Goal: Obtain resource: Download file/media

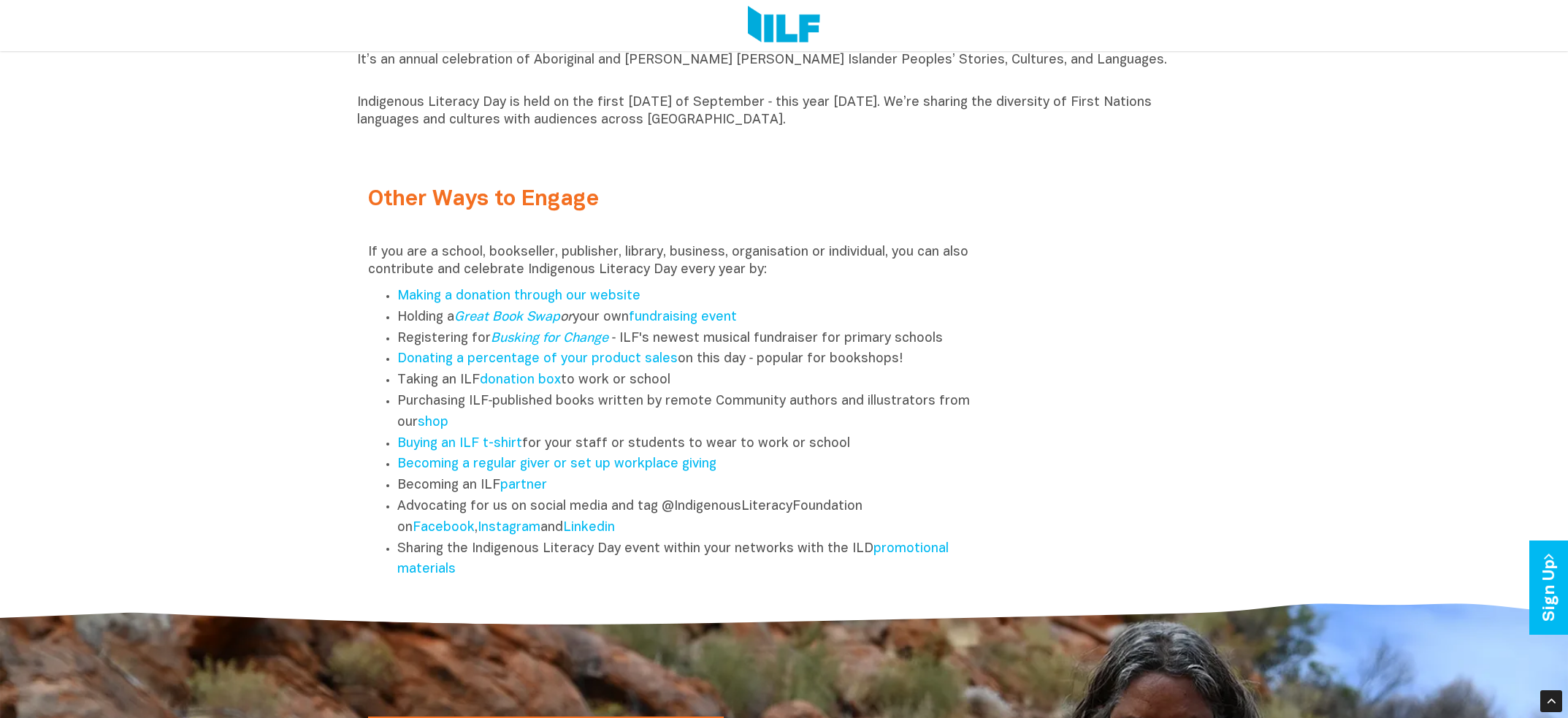
scroll to position [1898, 0]
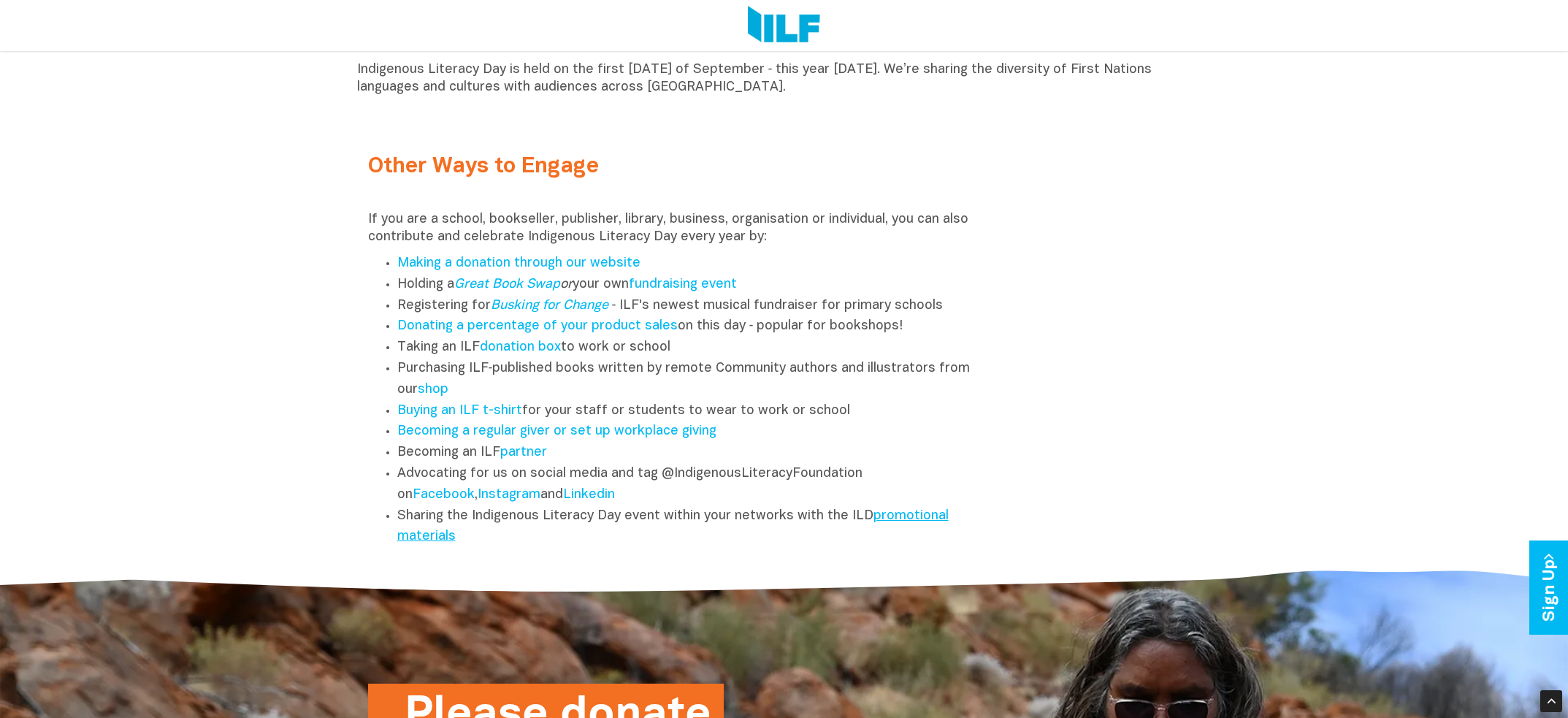
click at [432, 542] on link "promotional materials" at bounding box center [672, 527] width 551 height 34
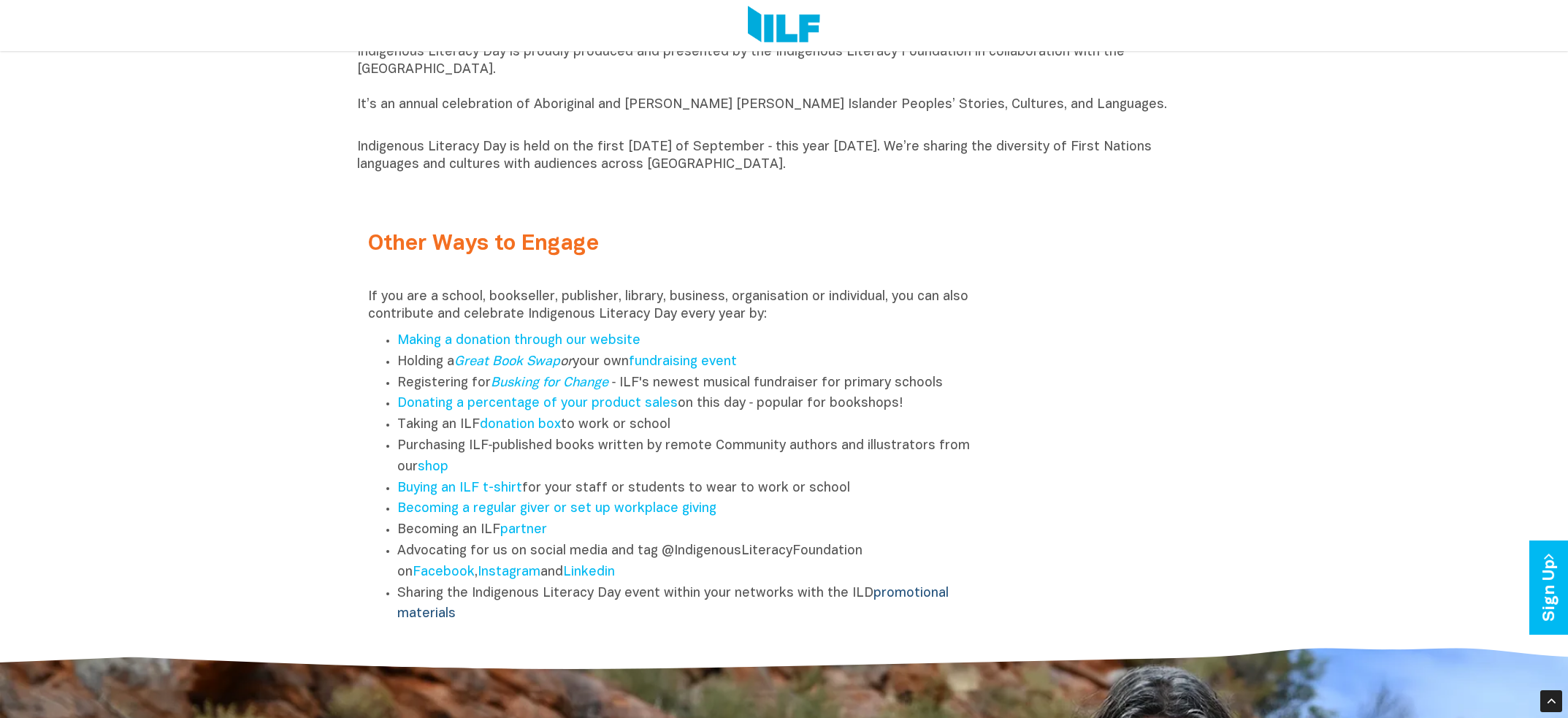
scroll to position [1825, 0]
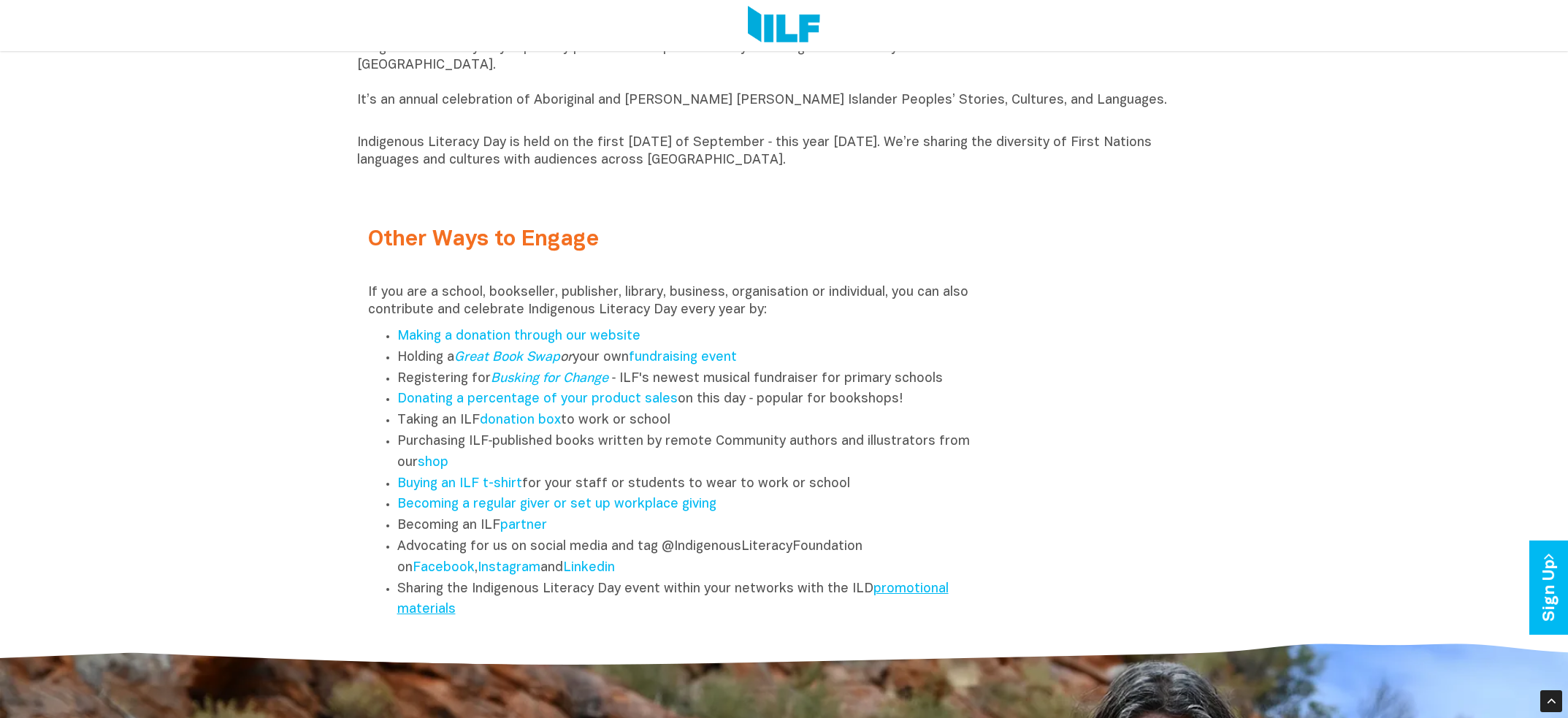
click at [904, 595] on link "promotional materials" at bounding box center [672, 600] width 551 height 34
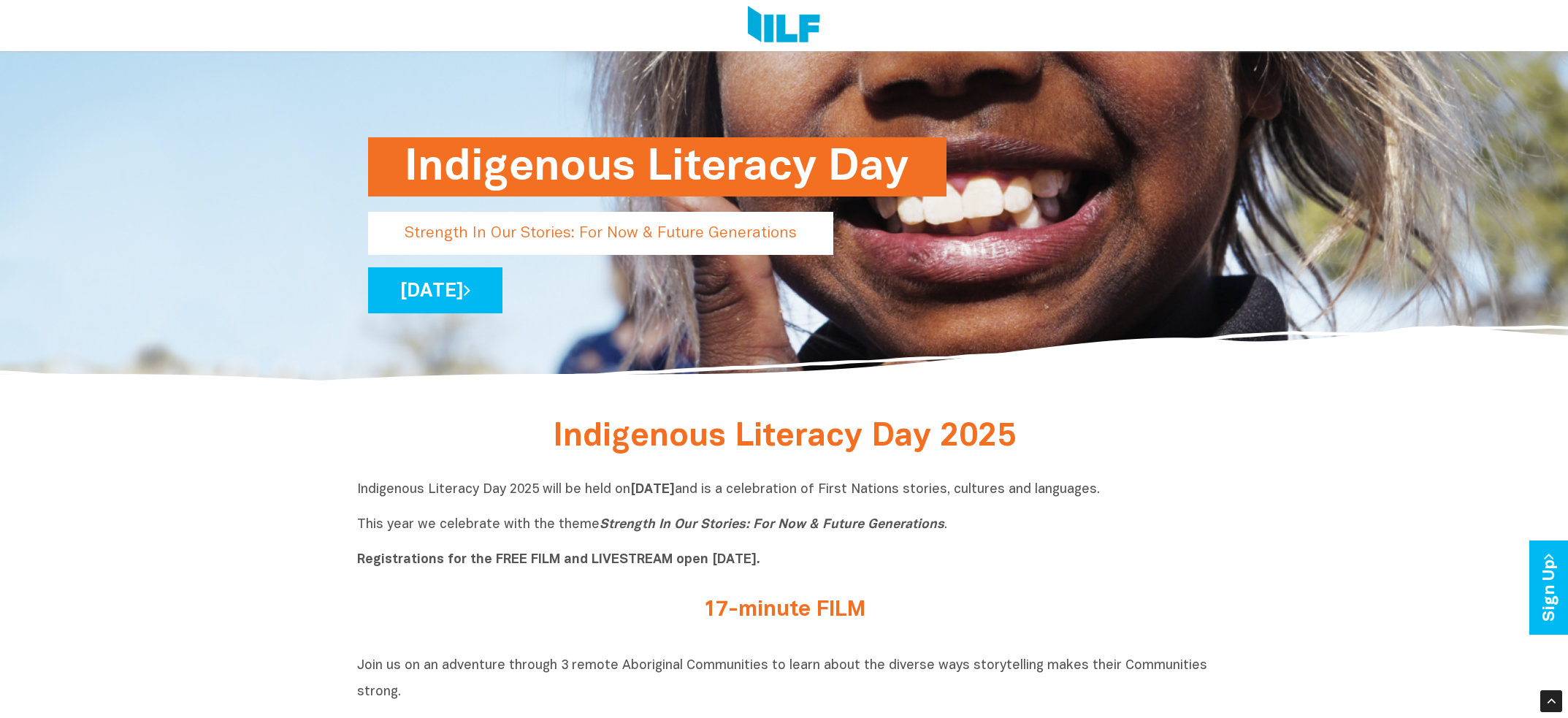
scroll to position [0, 0]
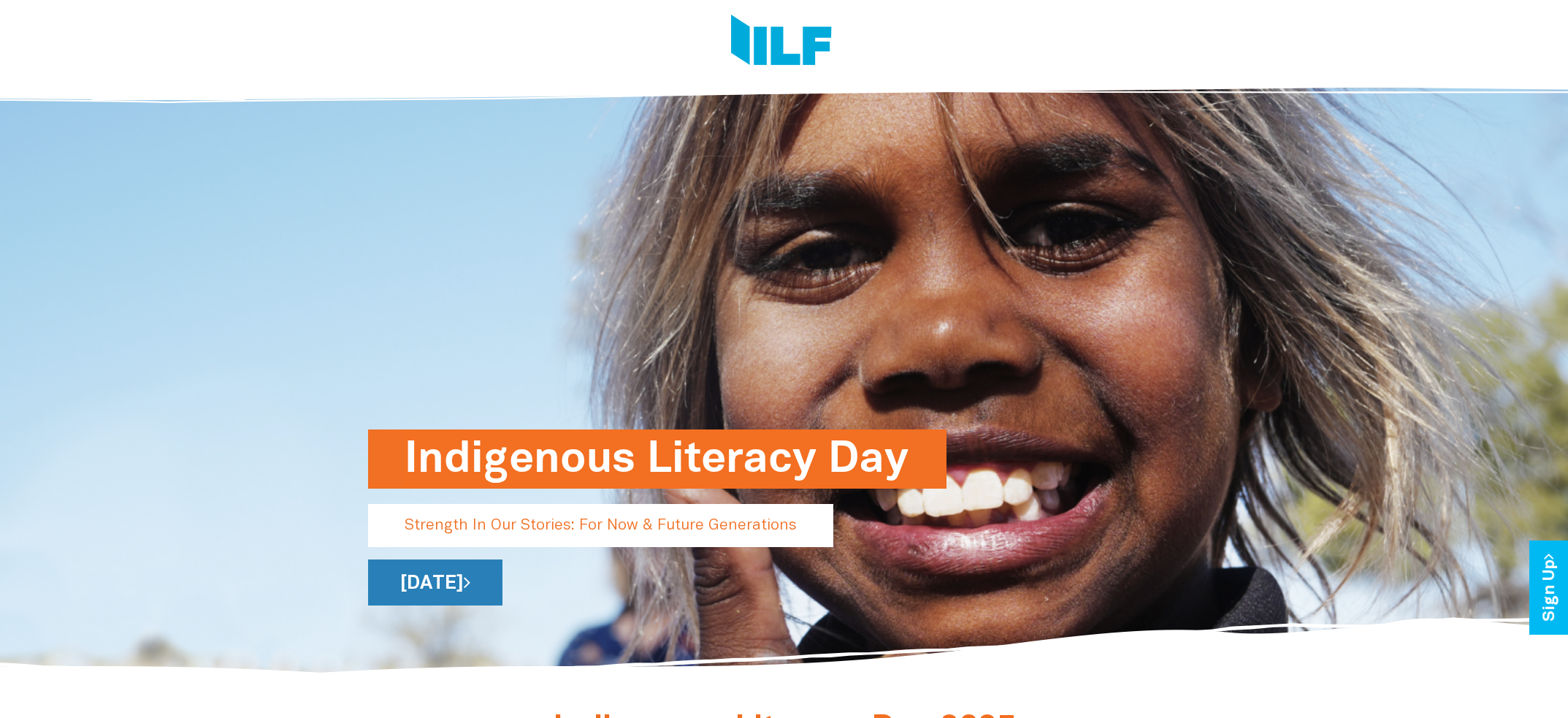
click at [502, 577] on link "[DATE]" at bounding box center [435, 582] width 134 height 46
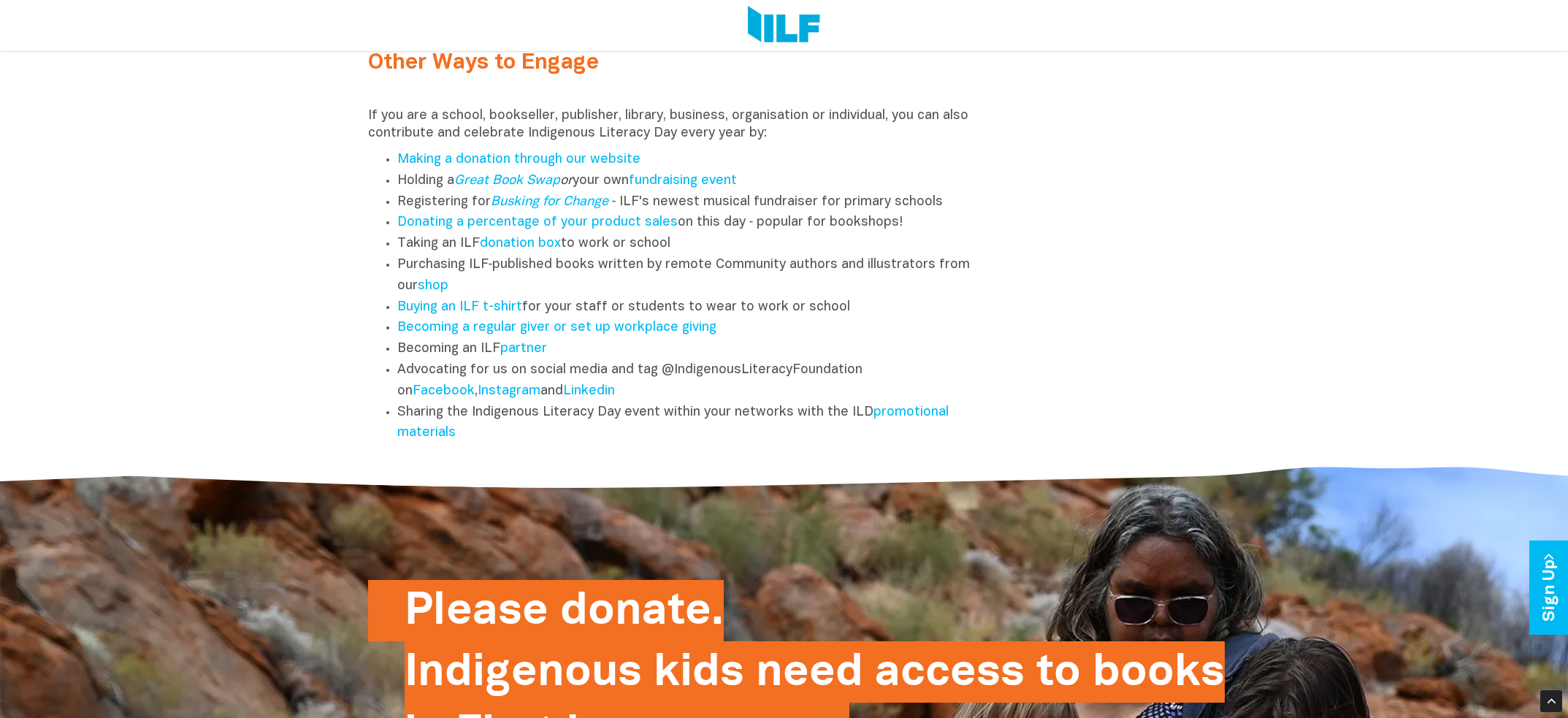
scroll to position [1866, 0]
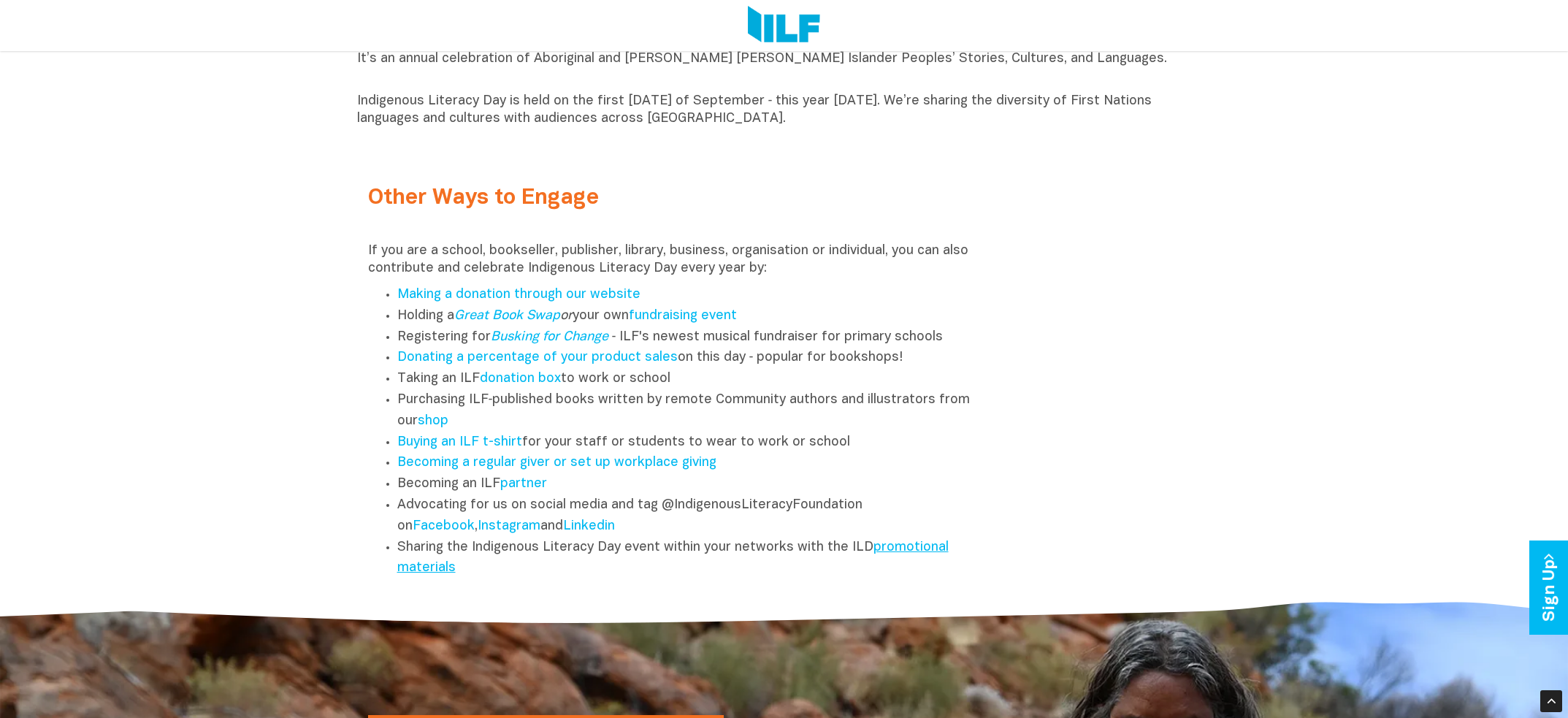
click at [906, 547] on link "promotional materials" at bounding box center [672, 557] width 551 height 34
